Goal: Information Seeking & Learning: Check status

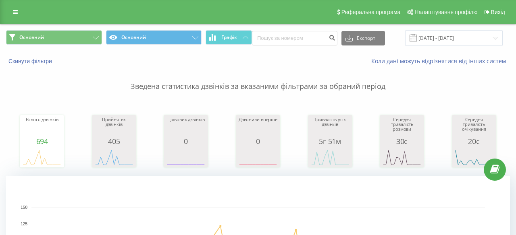
scroll to position [239, 0]
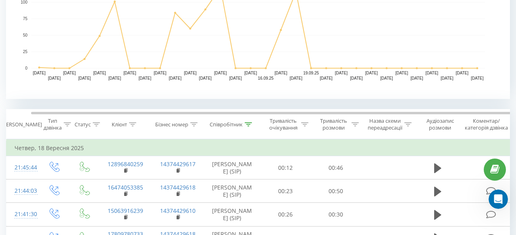
click at [245, 125] on icon at bounding box center [248, 125] width 7 height 4
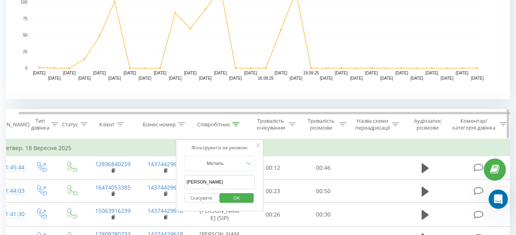
scroll to position [1, 0]
click at [226, 185] on input "[PERSON_NAME]" at bounding box center [219, 182] width 71 height 14
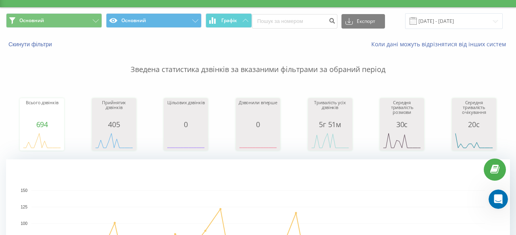
scroll to position [0, 0]
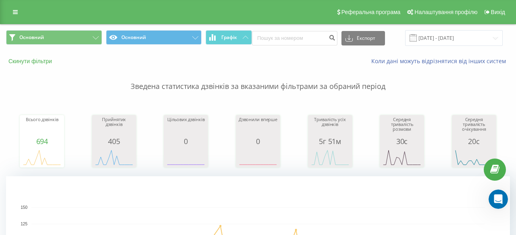
click at [31, 63] on button "Скинути фільтри" at bounding box center [31, 61] width 50 height 7
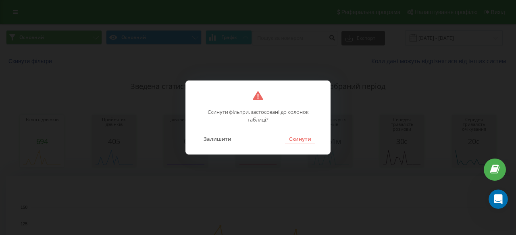
click at [296, 140] on button "Скинути" at bounding box center [300, 139] width 30 height 10
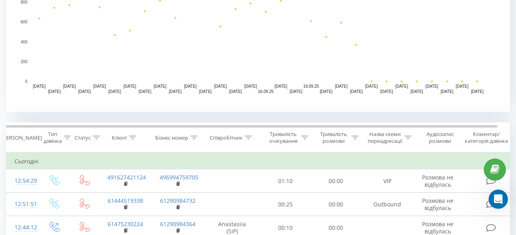
scroll to position [224, 0]
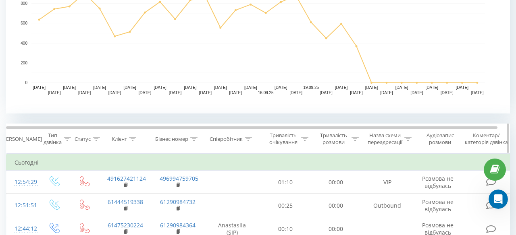
click at [250, 139] on icon at bounding box center [248, 139] width 7 height 4
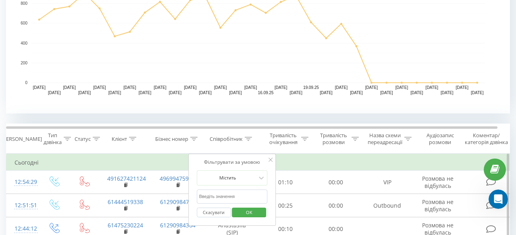
click at [227, 197] on input "text" at bounding box center [232, 197] width 71 height 14
type input "hilton"
click at [239, 213] on span "OK" at bounding box center [249, 212] width 23 height 12
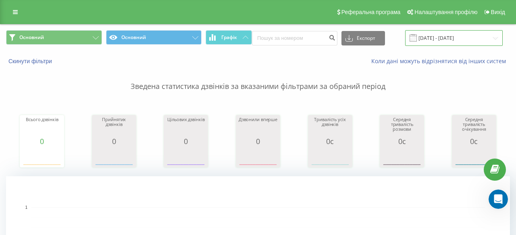
click at [442, 45] on input "[DATE] - [DATE]" at bounding box center [454, 38] width 98 height 16
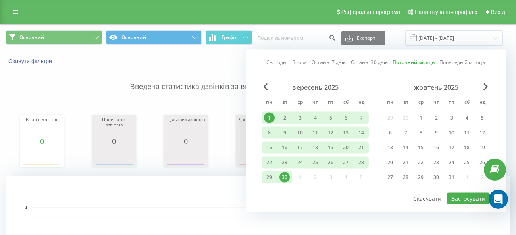
click at [409, 62] on link "Поточний місяць" at bounding box center [413, 62] width 42 height 8
click at [456, 197] on button "Застосувати" at bounding box center [468, 199] width 43 height 12
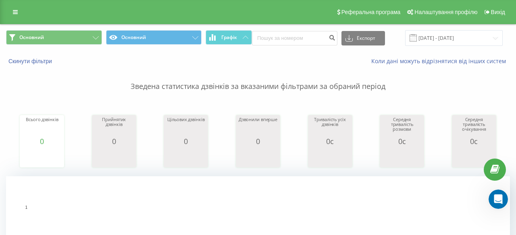
scroll to position [262, 0]
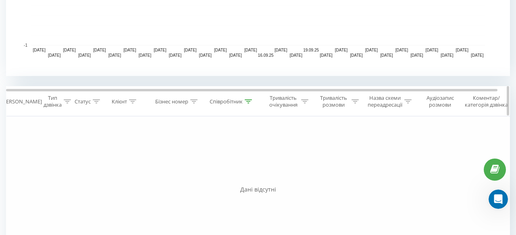
click at [250, 102] on icon at bounding box center [248, 102] width 7 height 4
click at [222, 159] on input "hilton" at bounding box center [232, 159] width 71 height 14
click at [249, 173] on span "OK" at bounding box center [249, 175] width 23 height 12
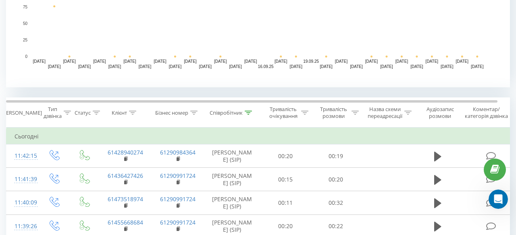
scroll to position [315, 0]
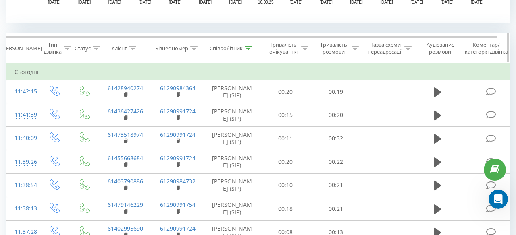
click at [249, 50] on div at bounding box center [248, 48] width 7 height 7
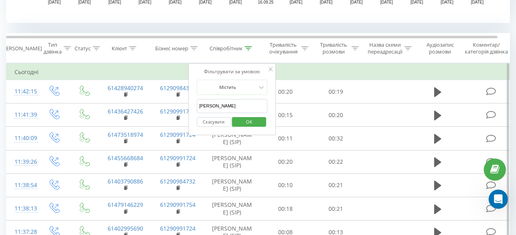
click at [233, 102] on input "[PERSON_NAME]" at bounding box center [232, 106] width 71 height 14
type input "Anastasiia"
click at [245, 118] on span "OK" at bounding box center [249, 122] width 23 height 12
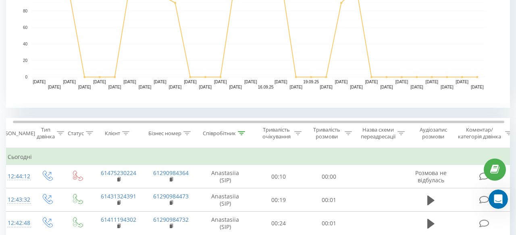
scroll to position [174, 0]
